Goal: Task Accomplishment & Management: Manage account settings

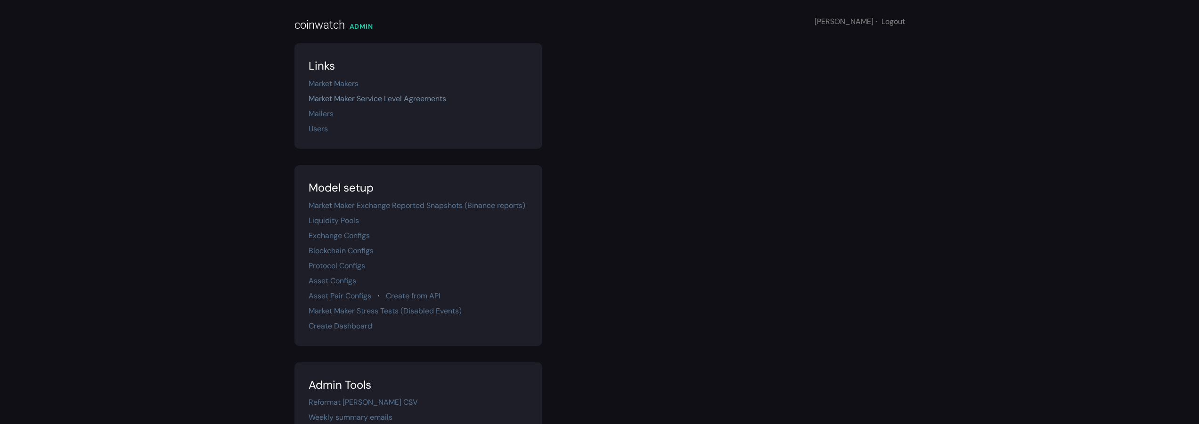
click at [409, 95] on link "Market Maker Service Level Agreements" at bounding box center [378, 99] width 138 height 10
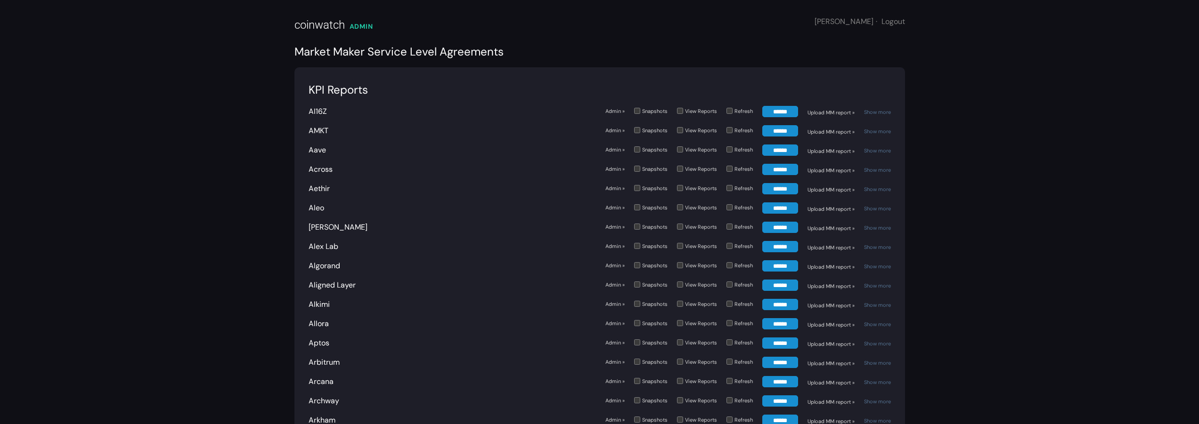
scroll to position [1464, 0]
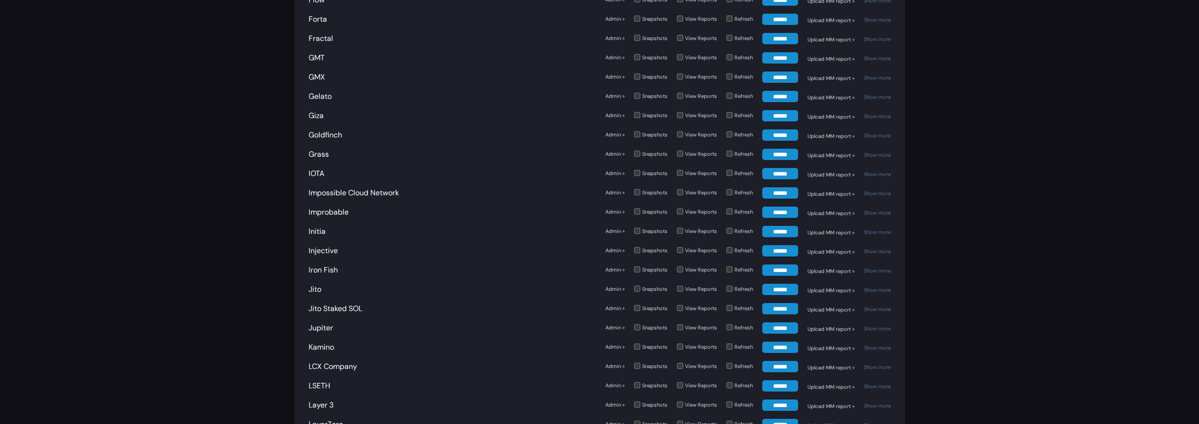
click at [336, 207] on div "Improbable" at bounding box center [452, 212] width 287 height 11
click at [334, 208] on link "Improbable" at bounding box center [329, 212] width 40 height 10
click at [617, 214] on link "Admin »" at bounding box center [614, 212] width 19 height 8
click at [619, 194] on link "Admin »" at bounding box center [614, 193] width 19 height 8
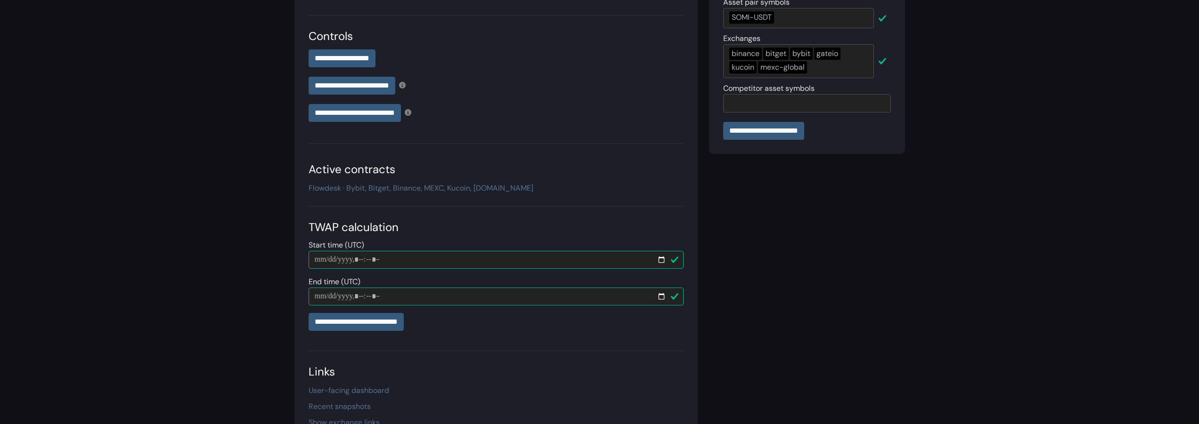
scroll to position [227, 0]
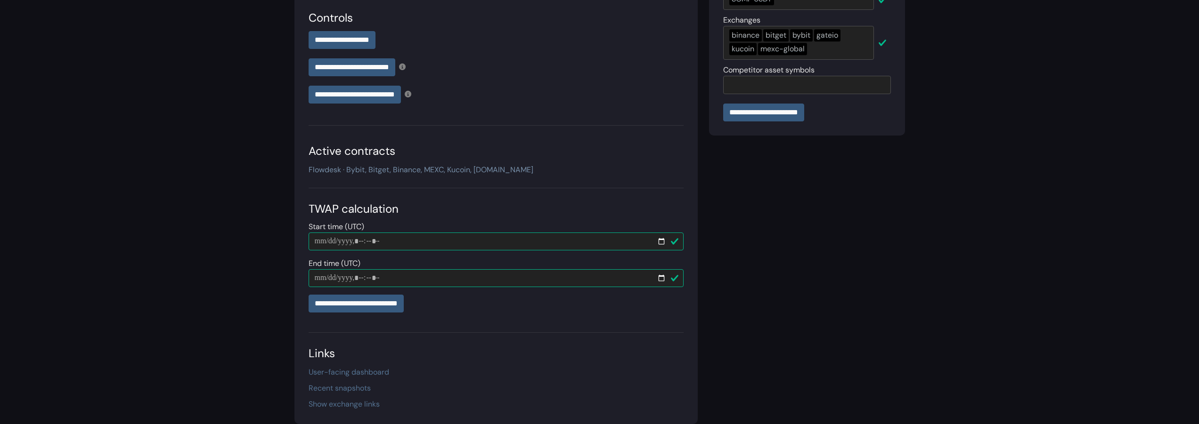
click at [489, 170] on link "Flowdesk · Bybit, Bitget, Binance, MEXC, Kucoin, [DOMAIN_NAME]" at bounding box center [421, 170] width 225 height 10
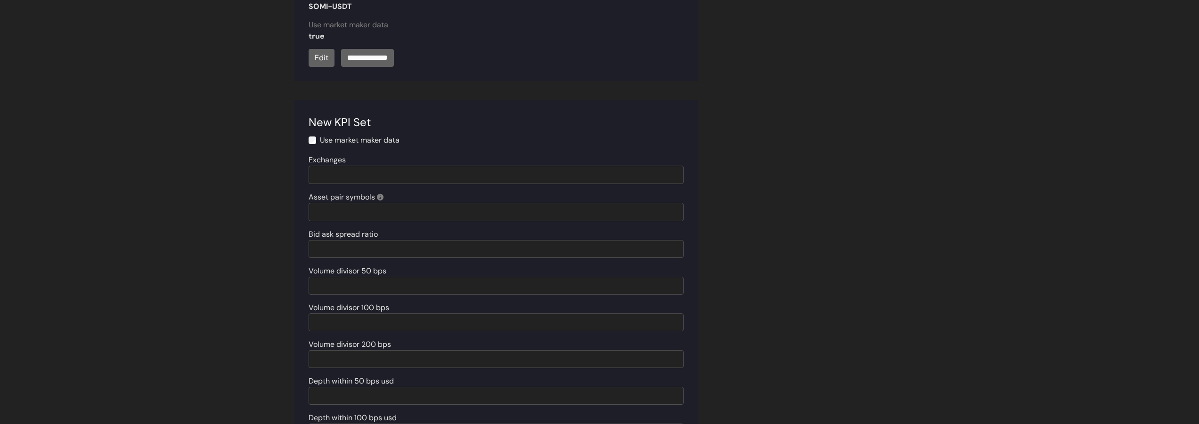
scroll to position [904, 0]
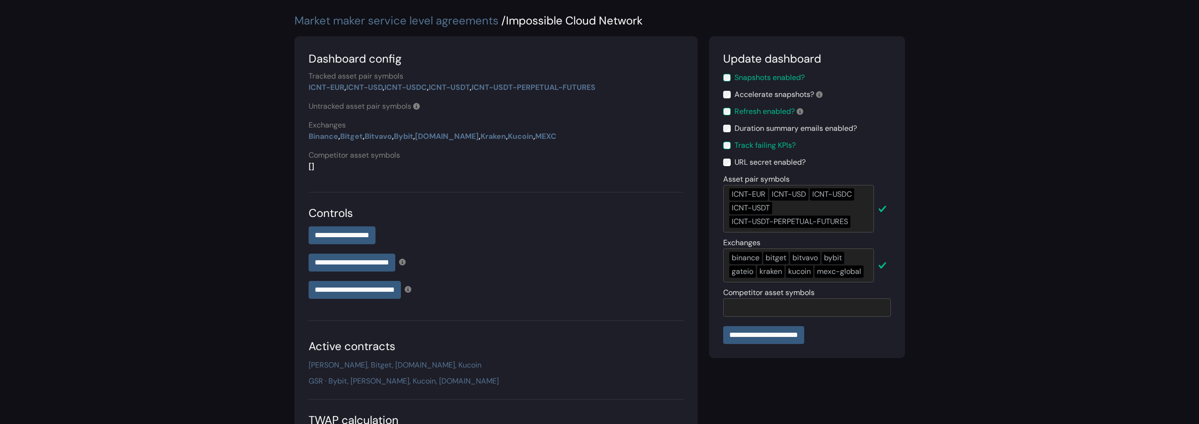
scroll to position [33, 0]
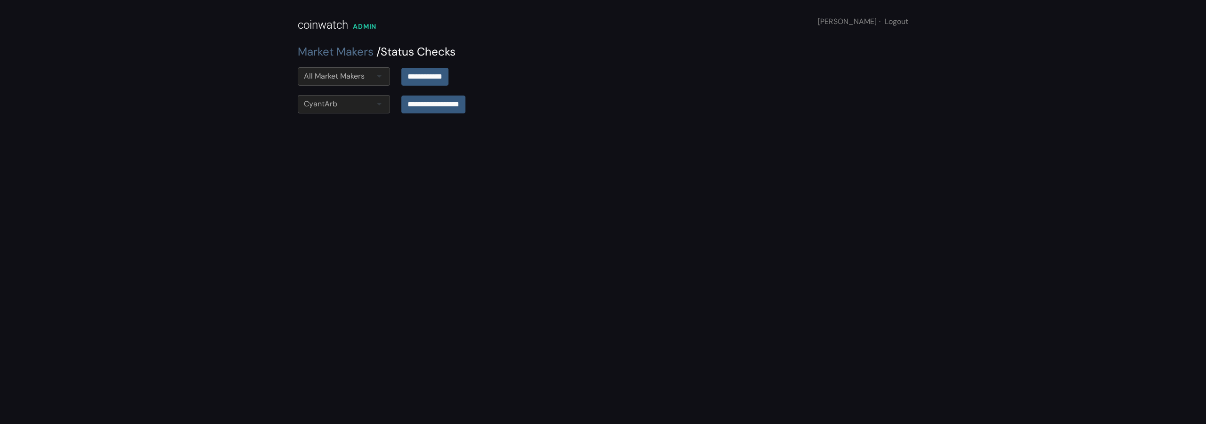
click at [339, 73] on div "All Market Makers" at bounding box center [334, 76] width 61 height 11
type input "****"
click at [429, 76] on input "**********" at bounding box center [424, 76] width 47 height 18
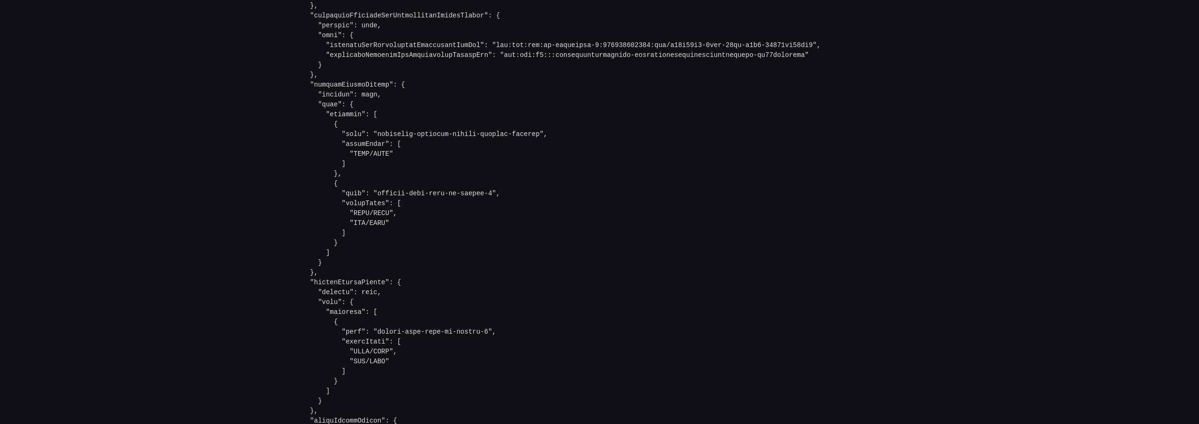
scroll to position [814, 0]
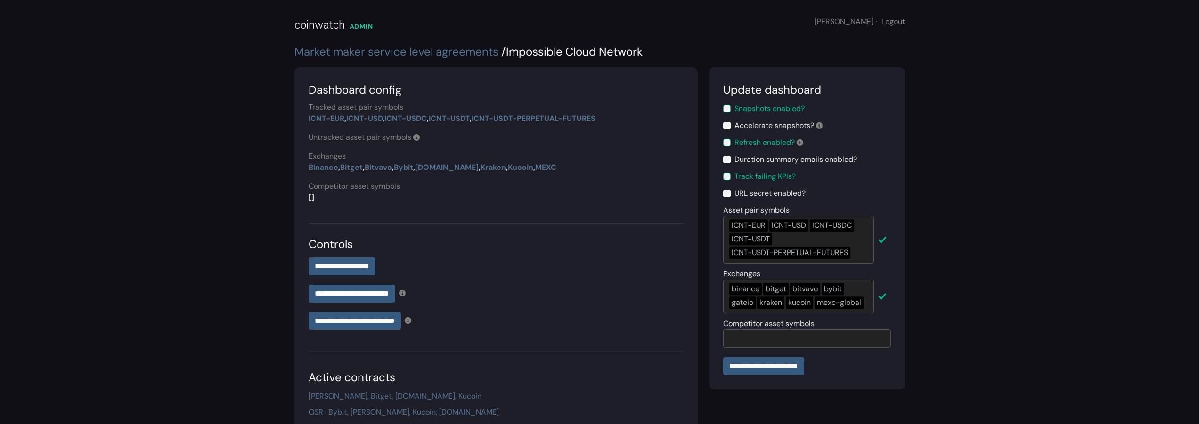
scroll to position [33, 0]
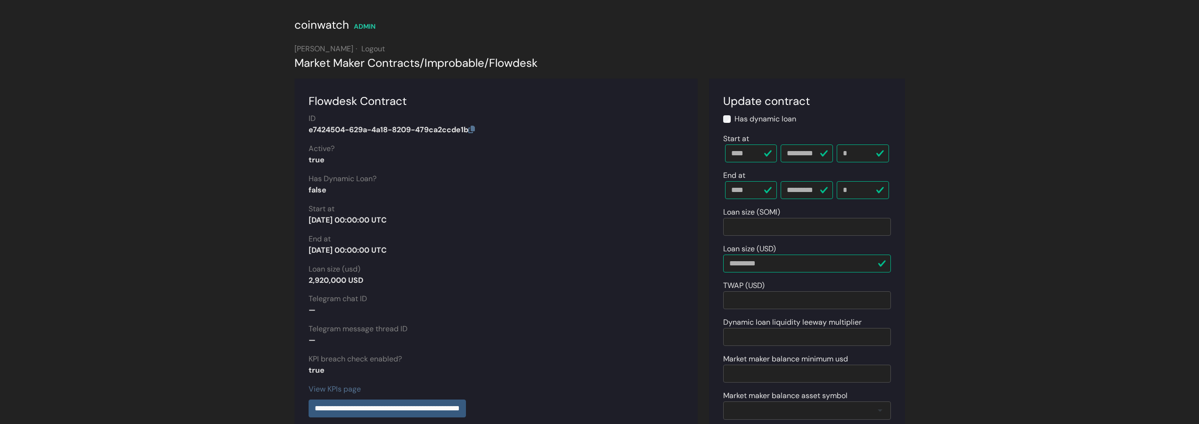
scroll to position [904, 0]
